Goal: Check status: Check status

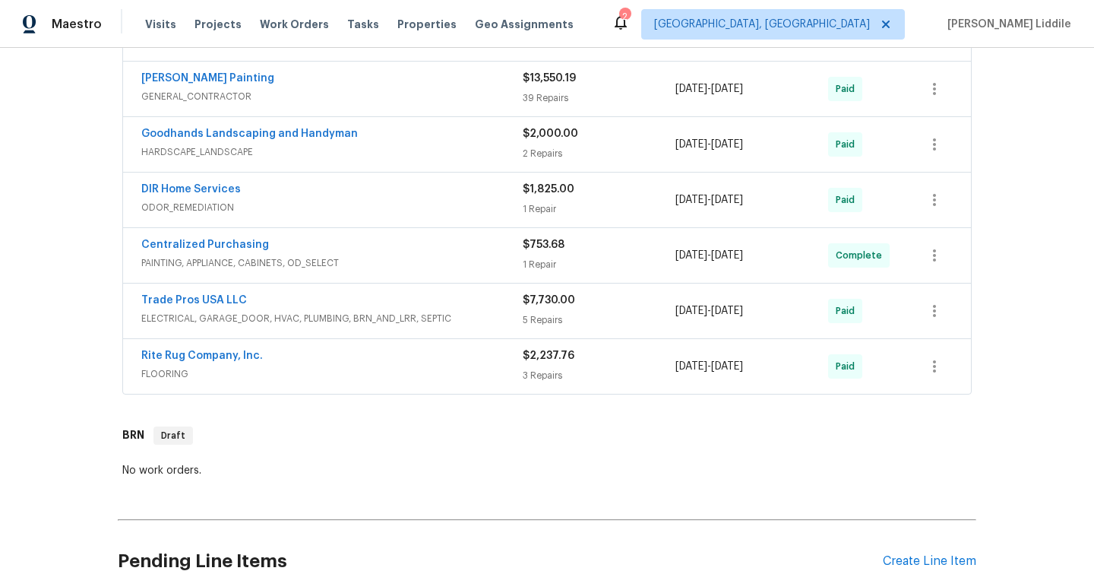
scroll to position [517, 0]
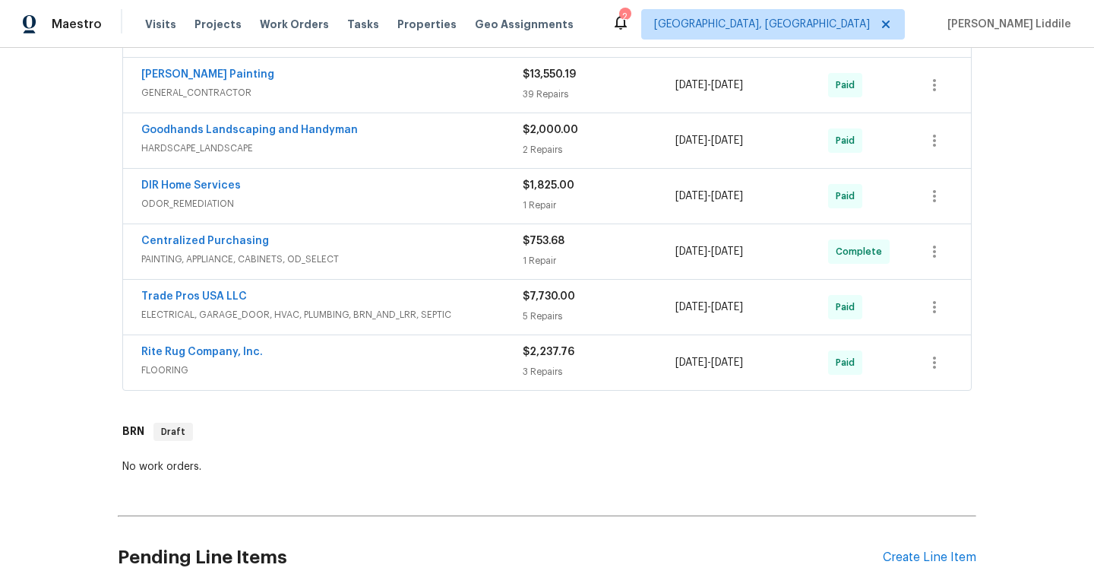
click at [302, 304] on div "Trade Pros USA LLC" at bounding box center [332, 298] width 382 height 18
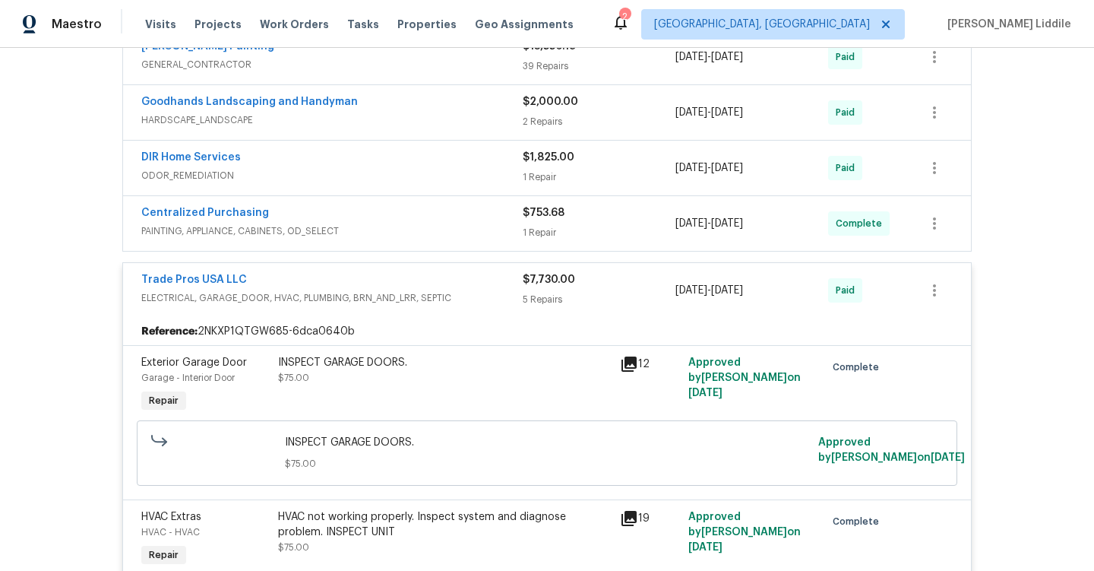
scroll to position [512, 0]
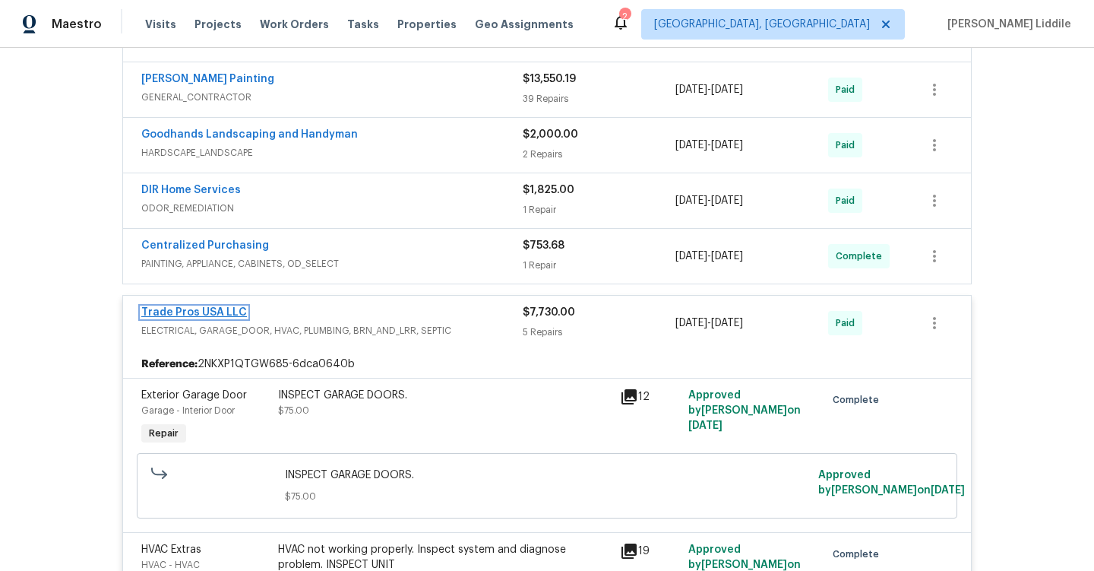
click at [214, 315] on link "Trade Pros USA LLC" at bounding box center [194, 312] width 106 height 11
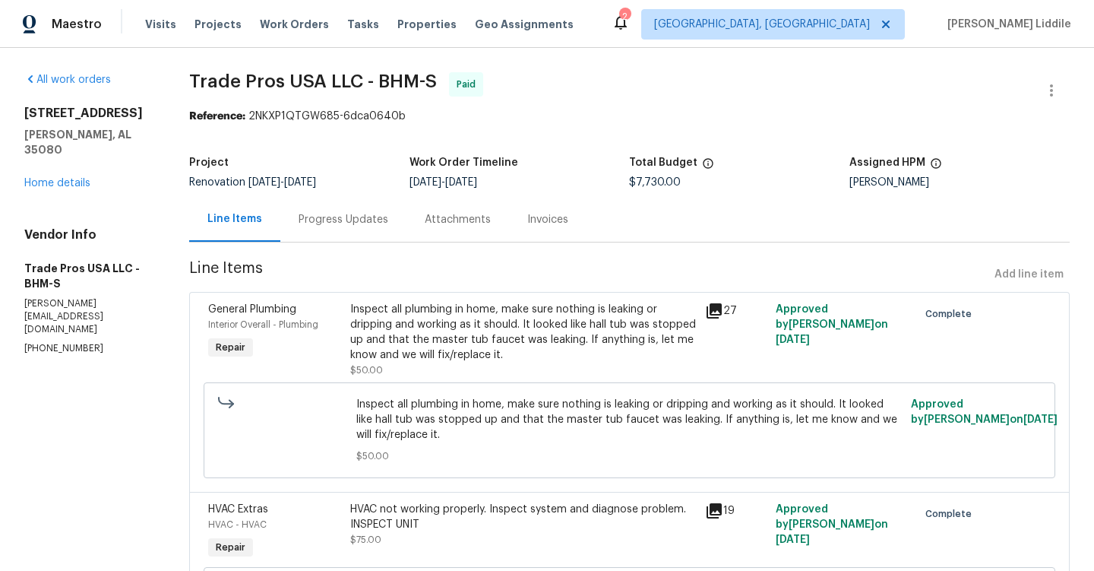
click at [364, 226] on div "Progress Updates" at bounding box center [344, 219] width 90 height 15
